Goal: Transaction & Acquisition: Purchase product/service

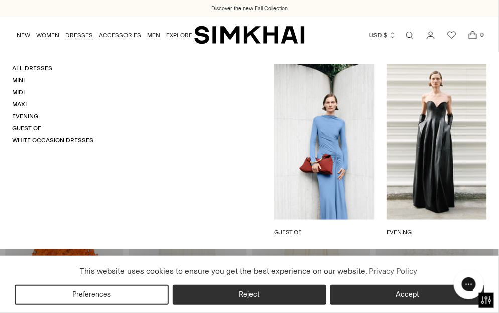
click at [82, 33] on link "DRESSES" at bounding box center [79, 35] width 28 height 22
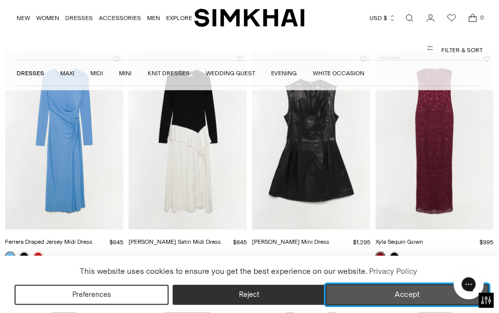
click at [352, 297] on button "Accept" at bounding box center [407, 294] width 163 height 21
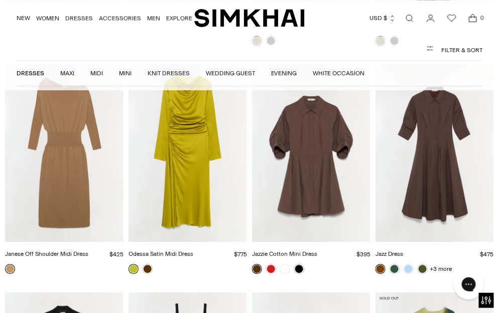
scroll to position [2338, 0]
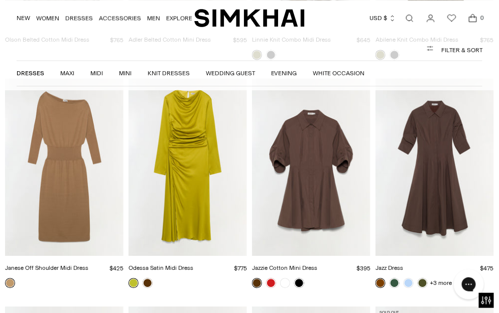
drag, startPoint x: 194, startPoint y: 100, endPoint x: 203, endPoint y: 6, distance: 94.3
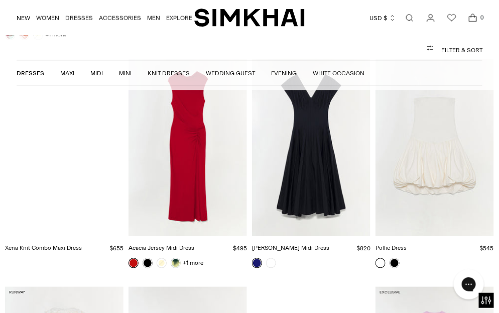
scroll to position [4874, 0]
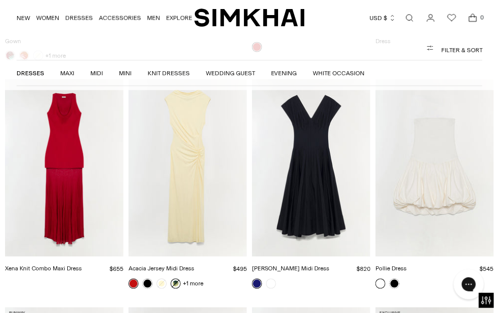
click at [175, 279] on link at bounding box center [176, 284] width 10 height 10
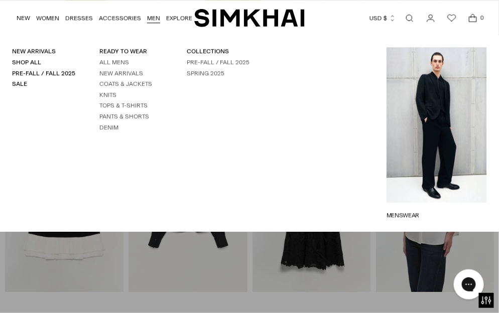
scroll to position [680, 0]
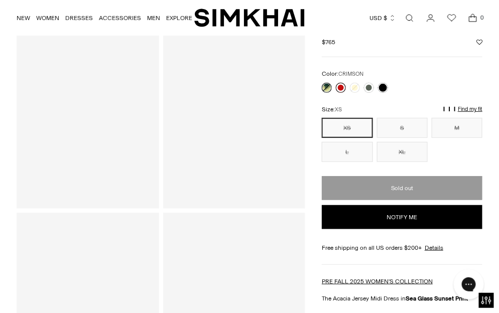
click at [341, 88] on link at bounding box center [341, 88] width 10 height 10
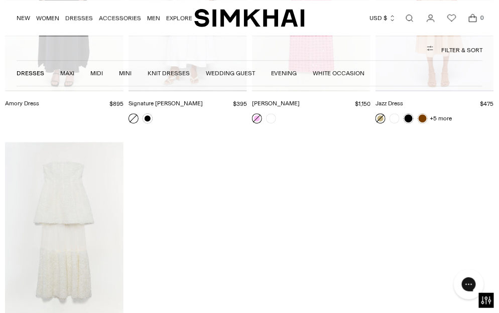
scroll to position [14355, 0]
